Goal: Task Accomplishment & Management: Manage account settings

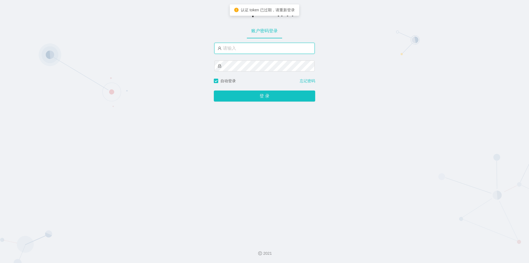
click at [281, 48] on input "text" at bounding box center [264, 48] width 100 height 11
type input "jishu"
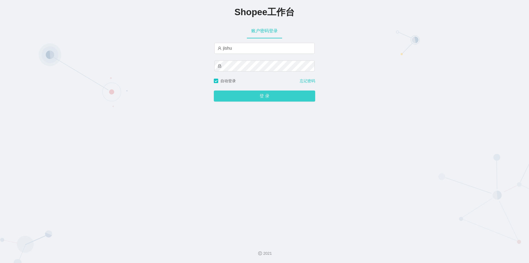
click at [264, 96] on button "登 录" at bounding box center [264, 95] width 101 height 11
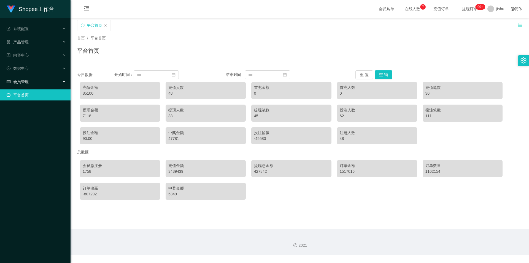
click at [32, 80] on div "会员管理" at bounding box center [35, 81] width 71 height 11
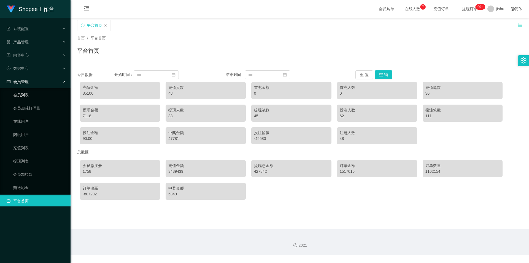
click at [26, 96] on link "会员列表" at bounding box center [39, 94] width 53 height 11
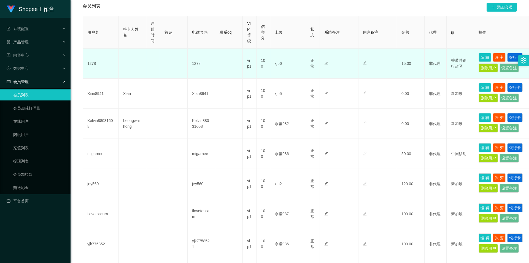
scroll to position [28, 0]
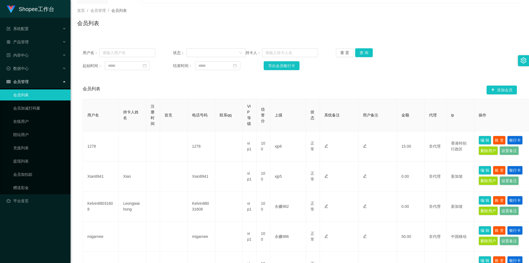
drag, startPoint x: 436, startPoint y: 69, endPoint x: 432, endPoint y: 68, distance: 4.6
click at [436, 69] on div "起始时间： 结束时间： 导出会员银行卡" at bounding box center [300, 65] width 434 height 9
click at [126, 52] on input "text" at bounding box center [127, 52] width 56 height 9
paste input "migarnee"
type input "migarnee"
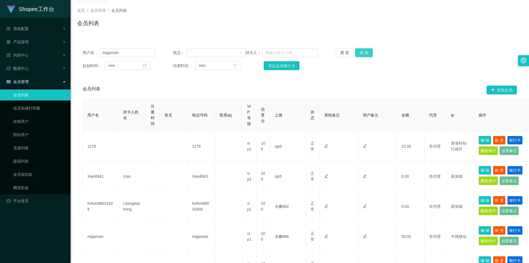
click at [363, 54] on button "查 询" at bounding box center [364, 52] width 18 height 9
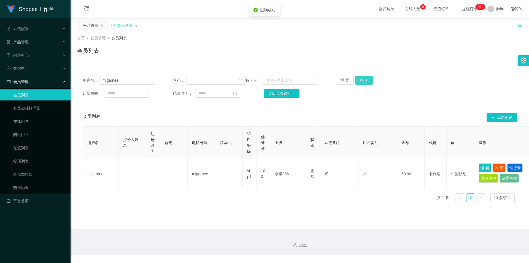
scroll to position [0, 0]
drag, startPoint x: 129, startPoint y: 81, endPoint x: 97, endPoint y: 81, distance: 31.7
click at [97, 81] on div "用户名： migarnee" at bounding box center [119, 80] width 72 height 9
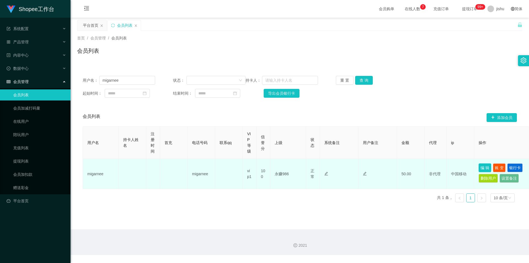
click at [487, 168] on button "编 辑" at bounding box center [485, 167] width 13 height 9
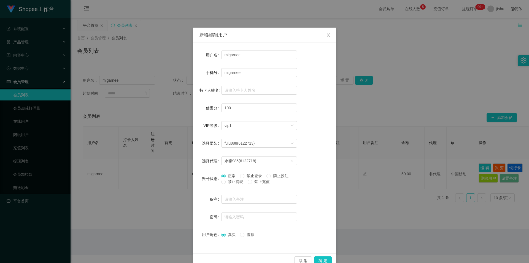
scroll to position [12, 0]
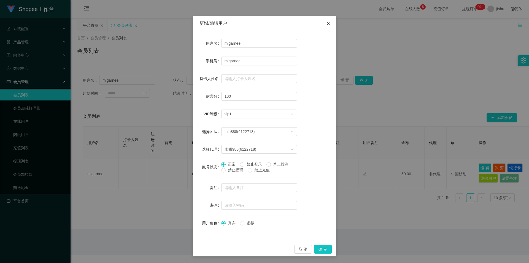
click at [326, 23] on icon "图标: close" at bounding box center [328, 23] width 4 height 4
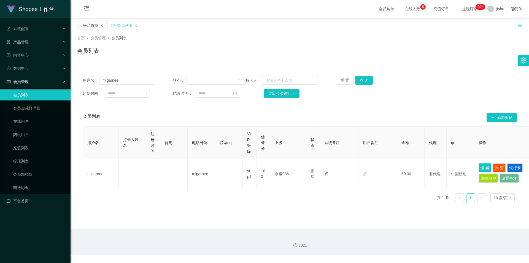
scroll to position [0, 0]
click at [441, 93] on div "起始时间： 结束时间： 导出会员银行卡" at bounding box center [300, 93] width 434 height 9
click at [362, 242] on div "2021" at bounding box center [300, 242] width 458 height 26
click at [201, 39] on div "首页 / 会员管理 / 会员列表 /" at bounding box center [299, 38] width 445 height 6
click at [24, 96] on link "会员列表" at bounding box center [39, 94] width 53 height 11
